Goal: Navigation & Orientation: Understand site structure

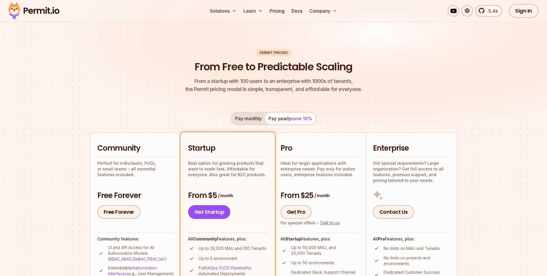
scroll to position [17, 0]
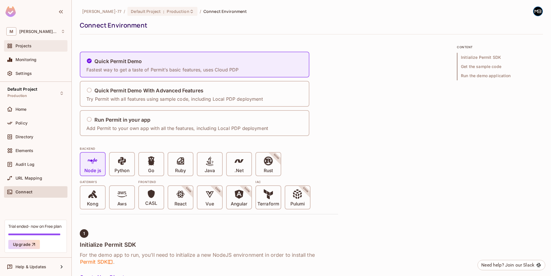
click at [31, 42] on div "Projects" at bounding box center [35, 45] width 63 height 11
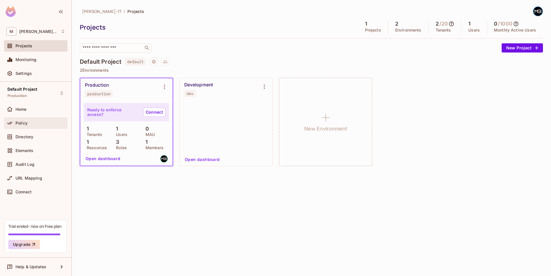
click at [34, 123] on div "Policy" at bounding box center [41, 123] width 50 height 5
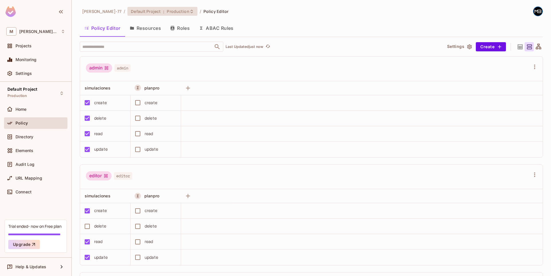
click at [167, 14] on span "Production" at bounding box center [178, 11] width 22 height 5
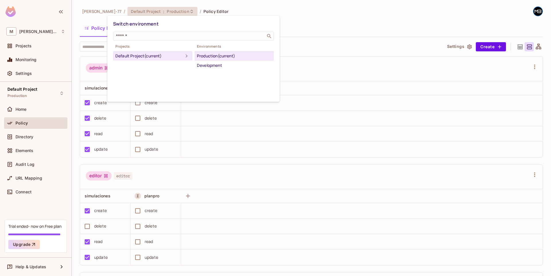
click at [236, 17] on div "Switch environment ​ Projects Default Project (current) Environments Production…" at bounding box center [193, 59] width 172 height 86
click at [243, 7] on div at bounding box center [275, 138] width 551 height 276
